Goal: Task Accomplishment & Management: Manage account settings

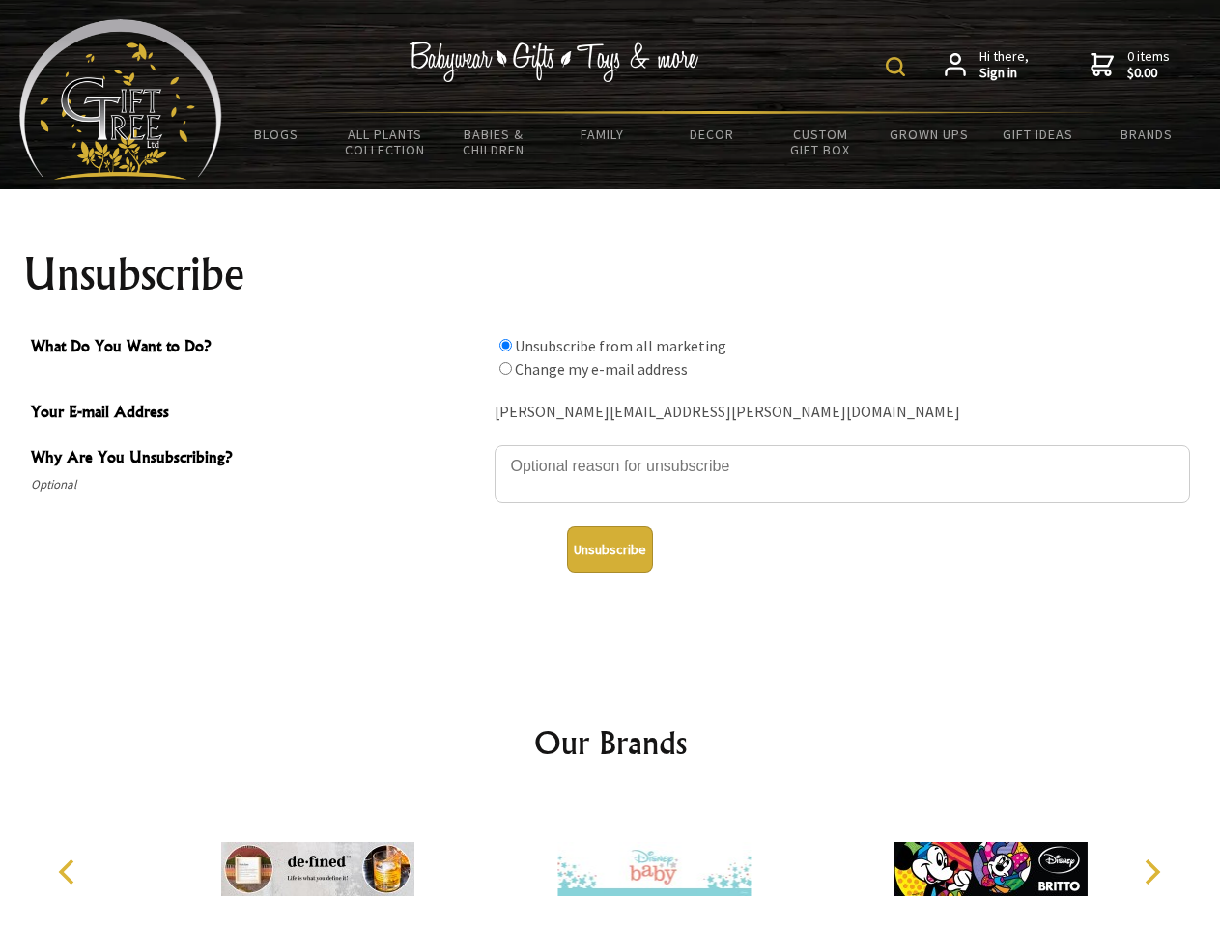
click at [898, 67] on img at bounding box center [895, 66] width 19 height 19
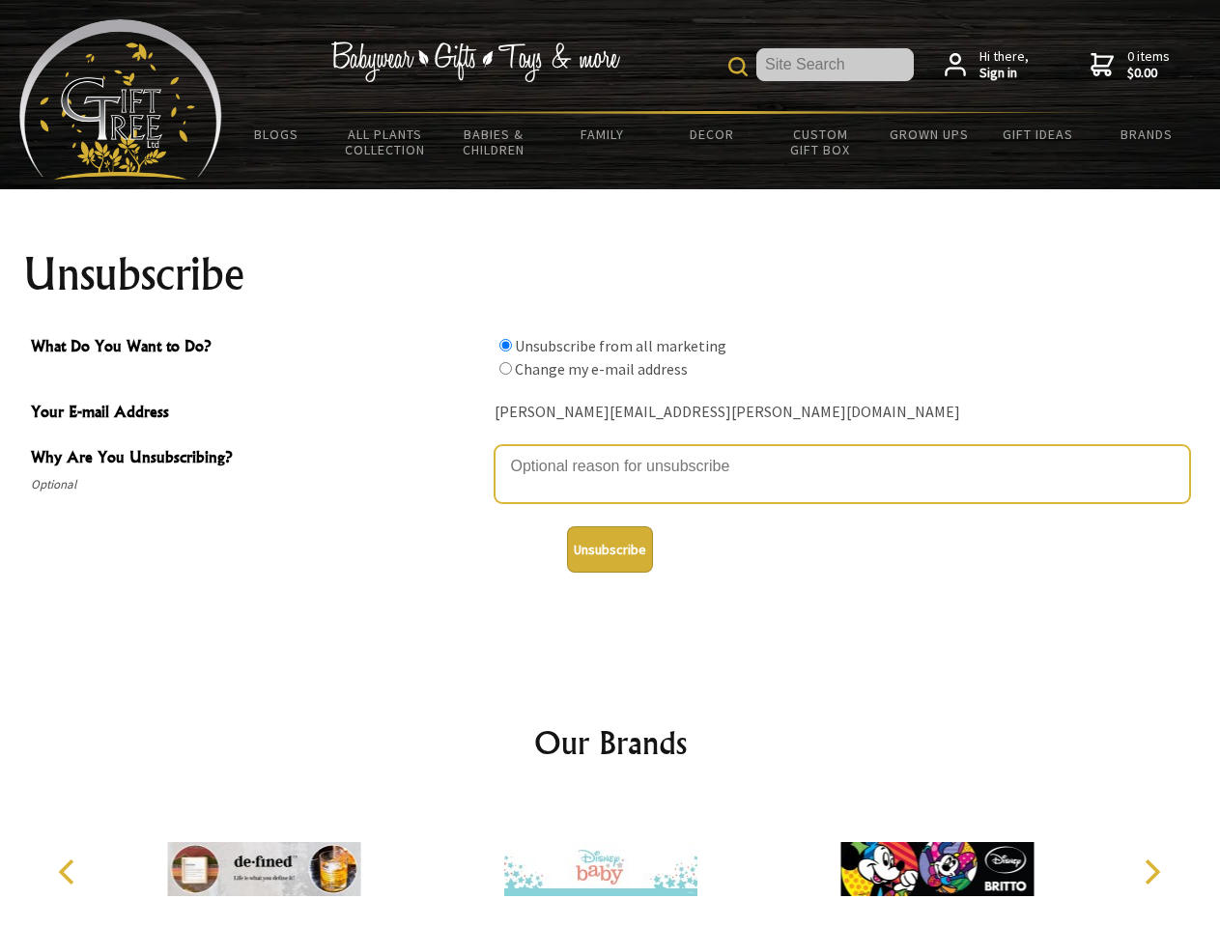
click at [610, 452] on textarea "Why Are You Unsubscribing?" at bounding box center [841, 474] width 695 height 58
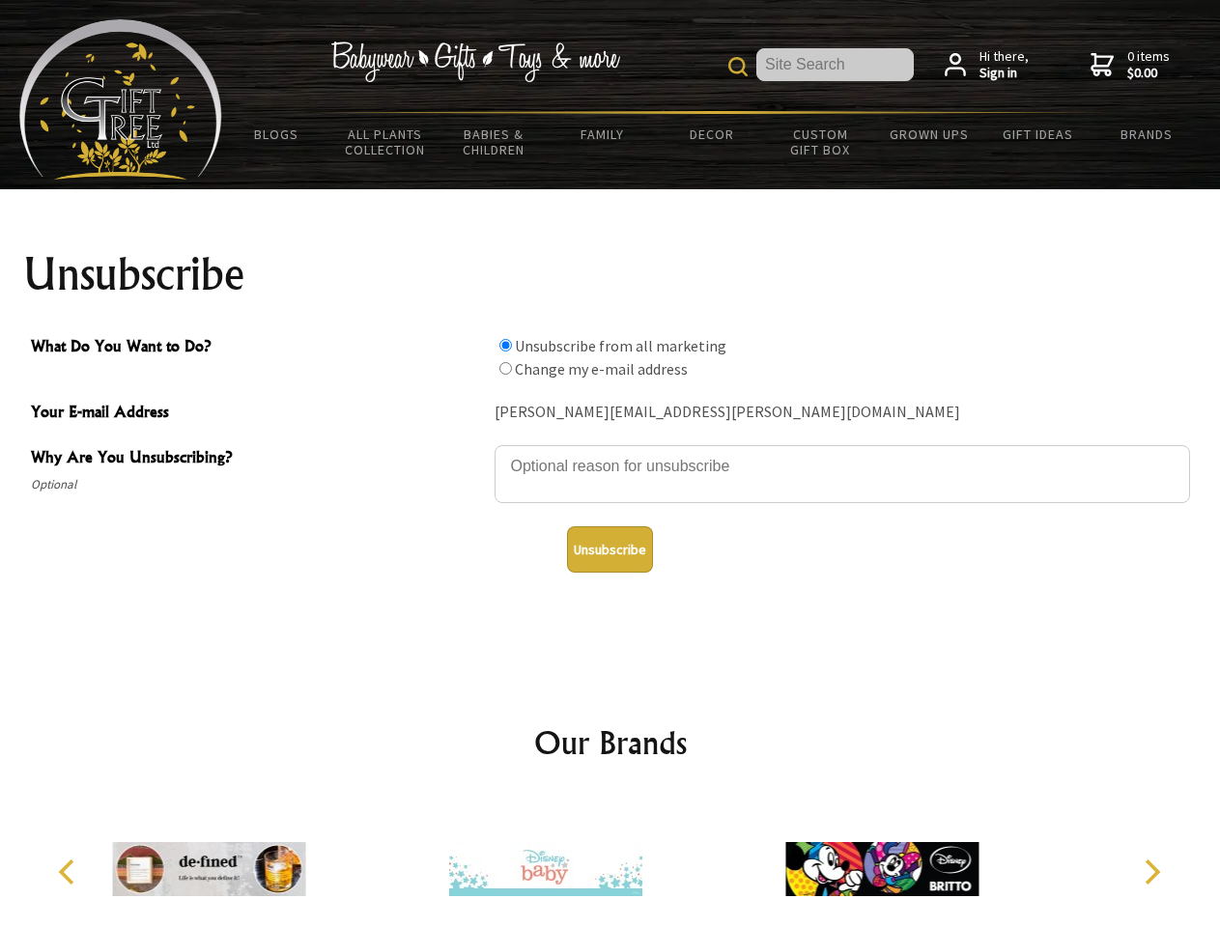
click at [505, 345] on input "What Do You Want to Do?" at bounding box center [505, 345] width 13 height 13
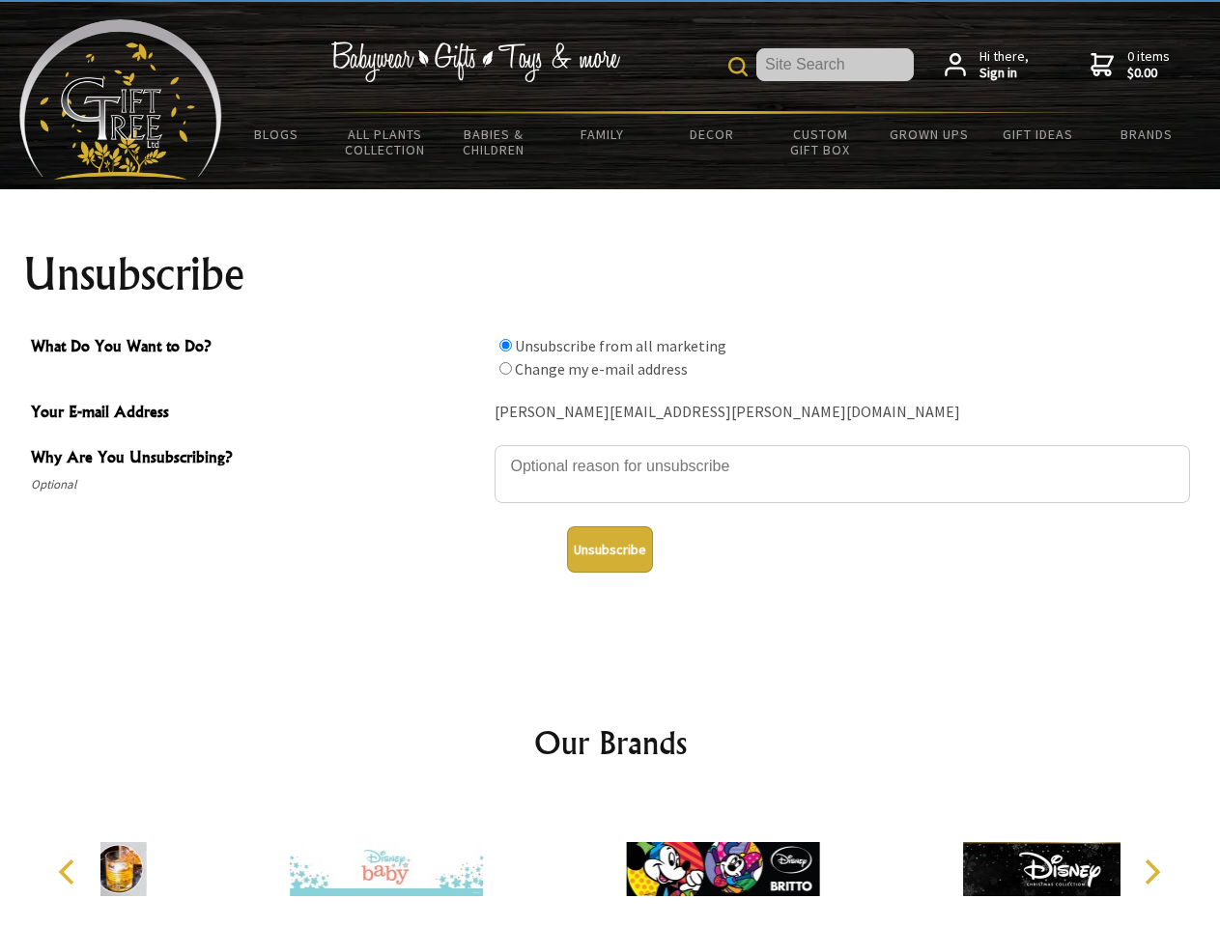
click at [505, 368] on input "What Do You Want to Do?" at bounding box center [505, 368] width 13 height 13
click at [609, 550] on button "Unsubscribe" at bounding box center [610, 549] width 86 height 46
click at [626, 861] on img at bounding box center [722, 869] width 193 height 145
click at [70, 872] on icon "Previous" at bounding box center [68, 872] width 25 height 25
radio input "true"
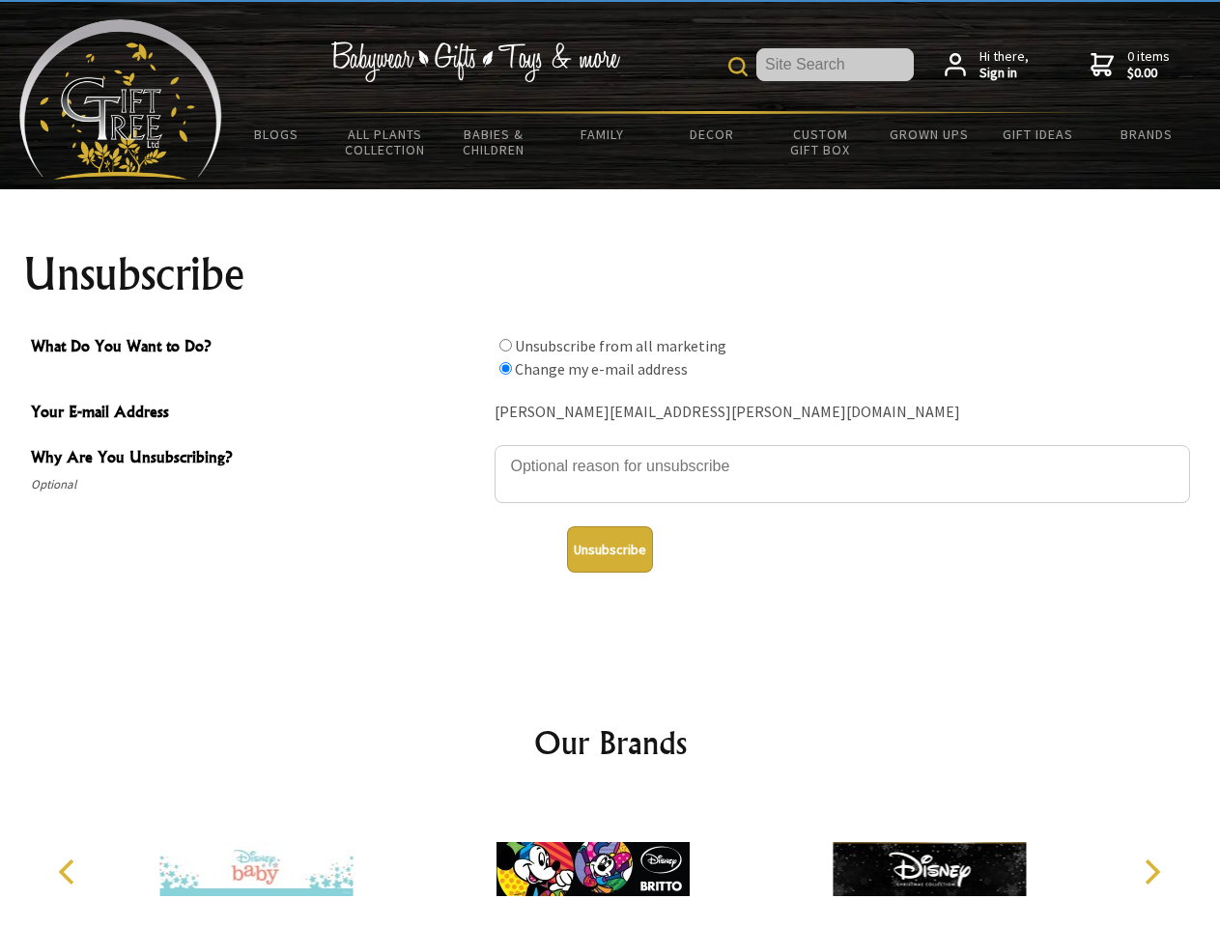
click at [1151, 872] on icon "Next" at bounding box center [1150, 872] width 25 height 25
